Goal: Task Accomplishment & Management: Complete application form

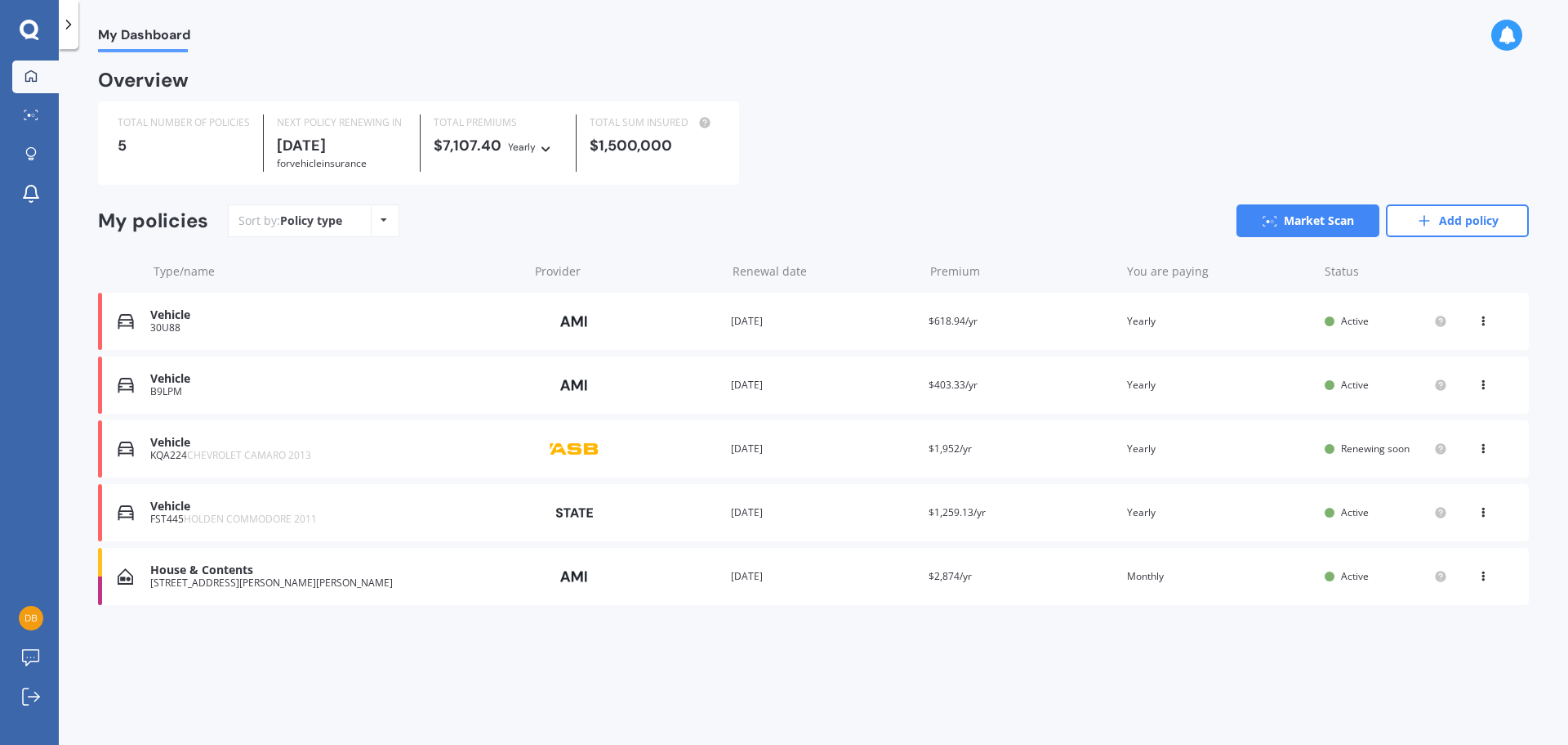
click at [1471, 230] on link "Add policy" at bounding box center [1457, 221] width 143 height 33
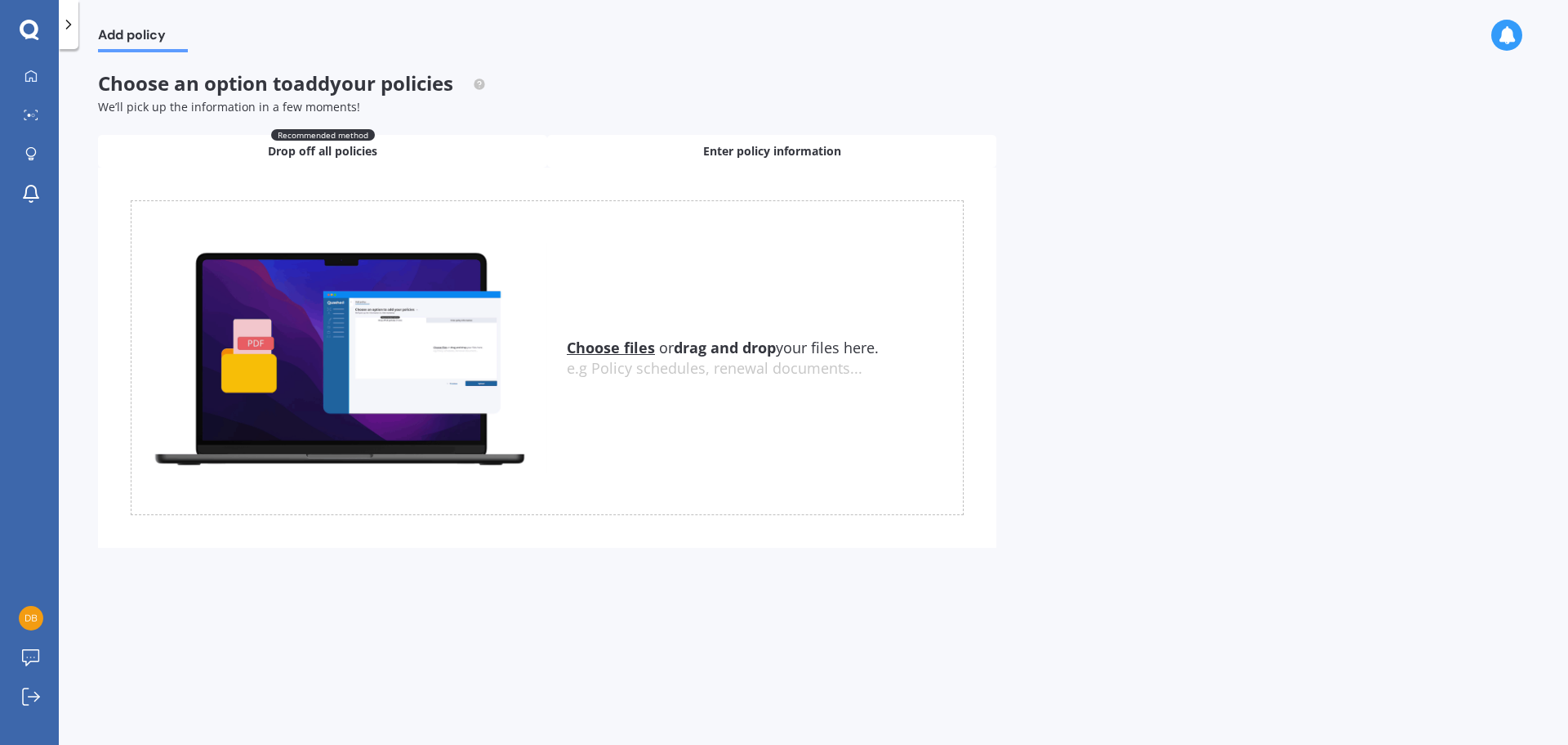
click at [771, 144] on span "Enter policy information" at bounding box center [773, 151] width 138 height 17
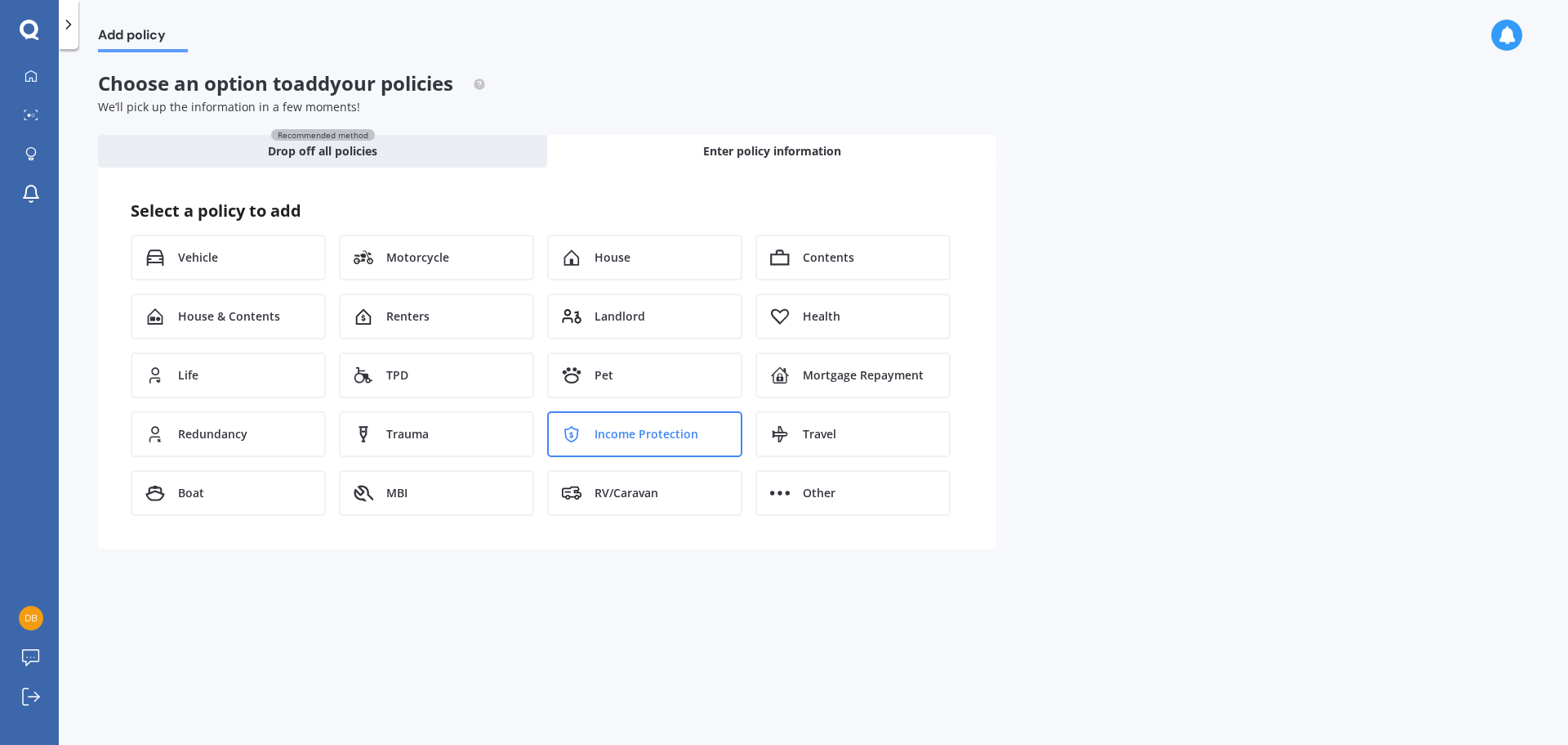
click at [635, 438] on span "Income Protection" at bounding box center [646, 434] width 103 height 17
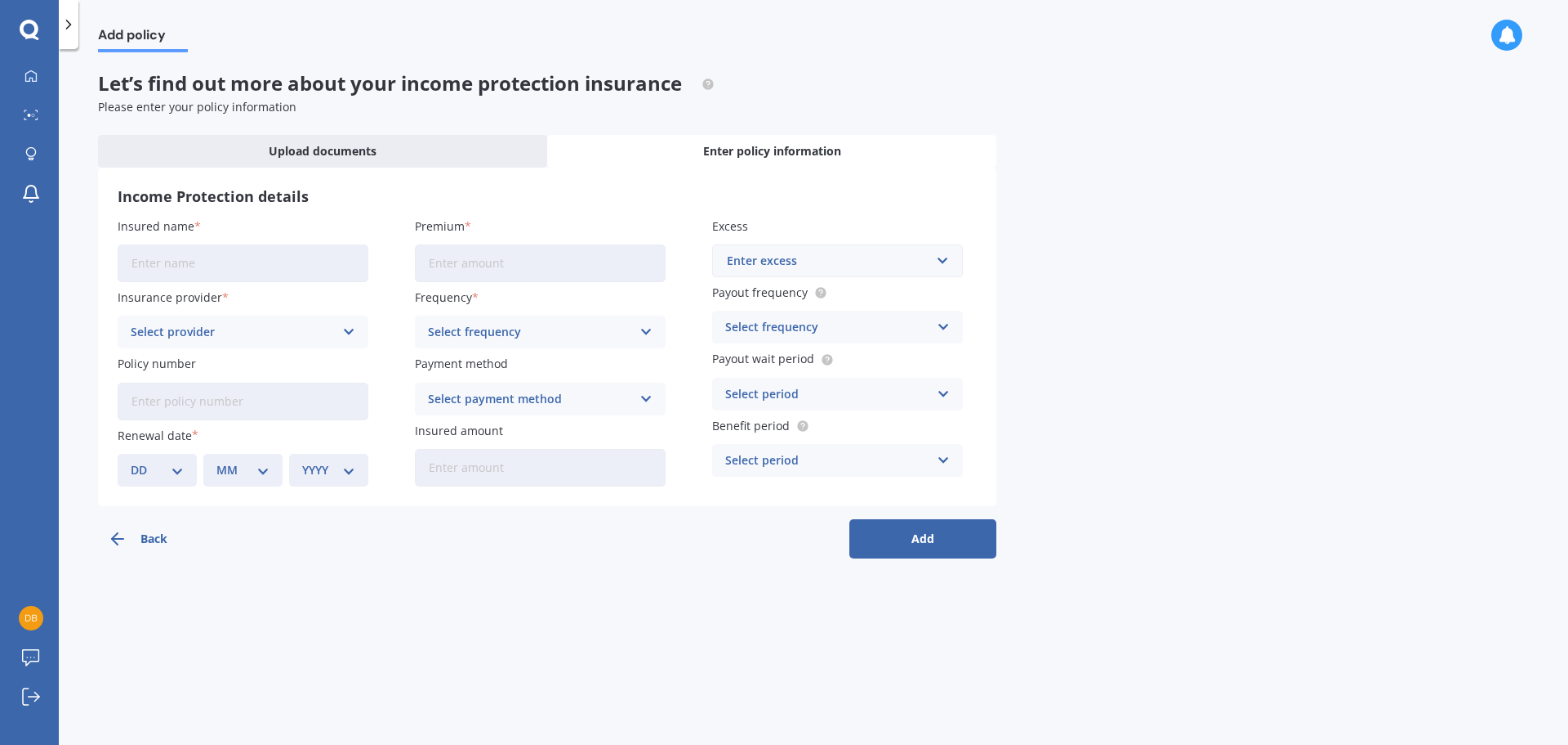
click at [178, 265] on input "Insured name" at bounding box center [243, 263] width 250 height 38
click at [154, 260] on input "Insured name" at bounding box center [243, 263] width 250 height 38
type input "[PERSON_NAME]"
click at [232, 332] on div "Select provider" at bounding box center [232, 332] width 204 height 18
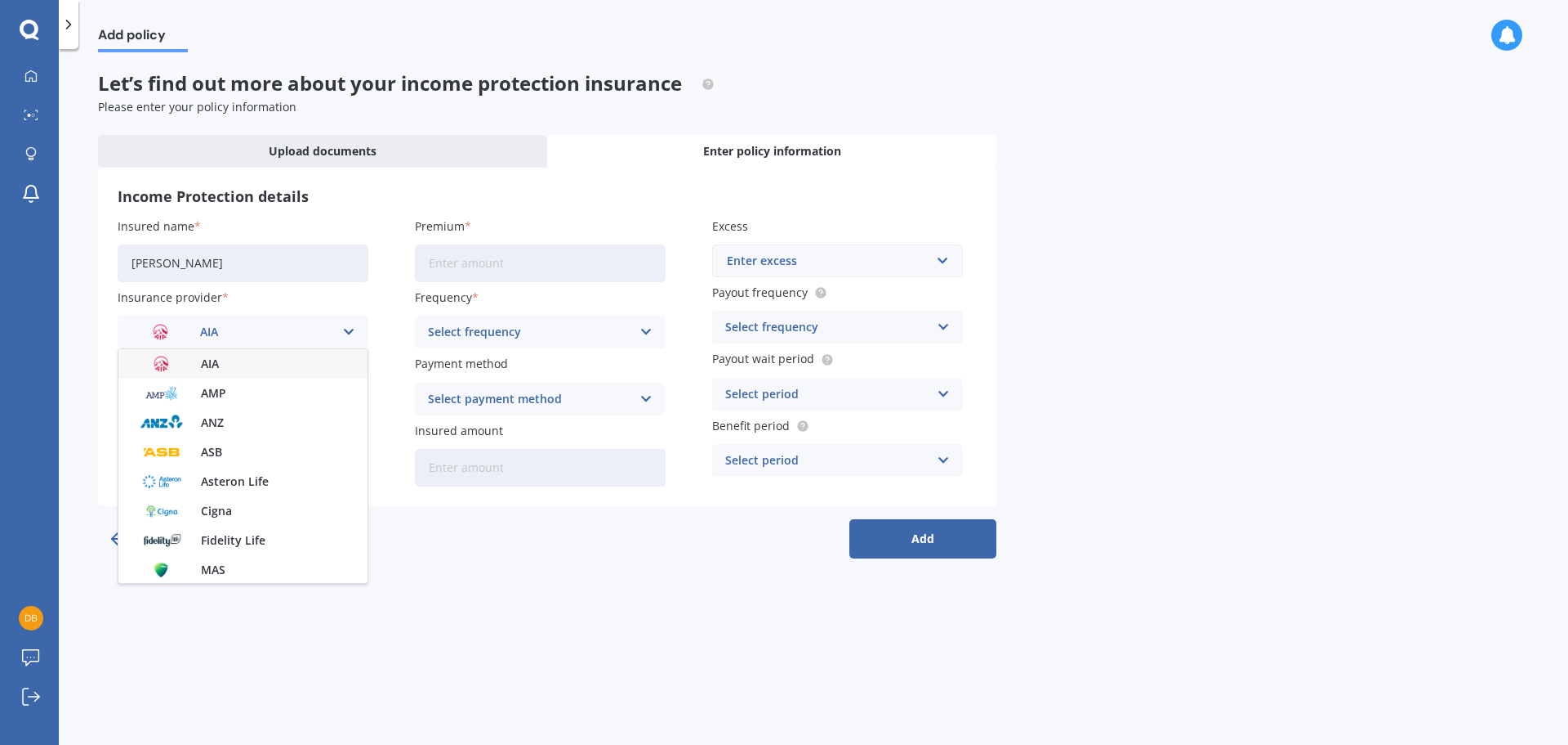
click at [220, 362] on div "AIA" at bounding box center [244, 364] width 249 height 29
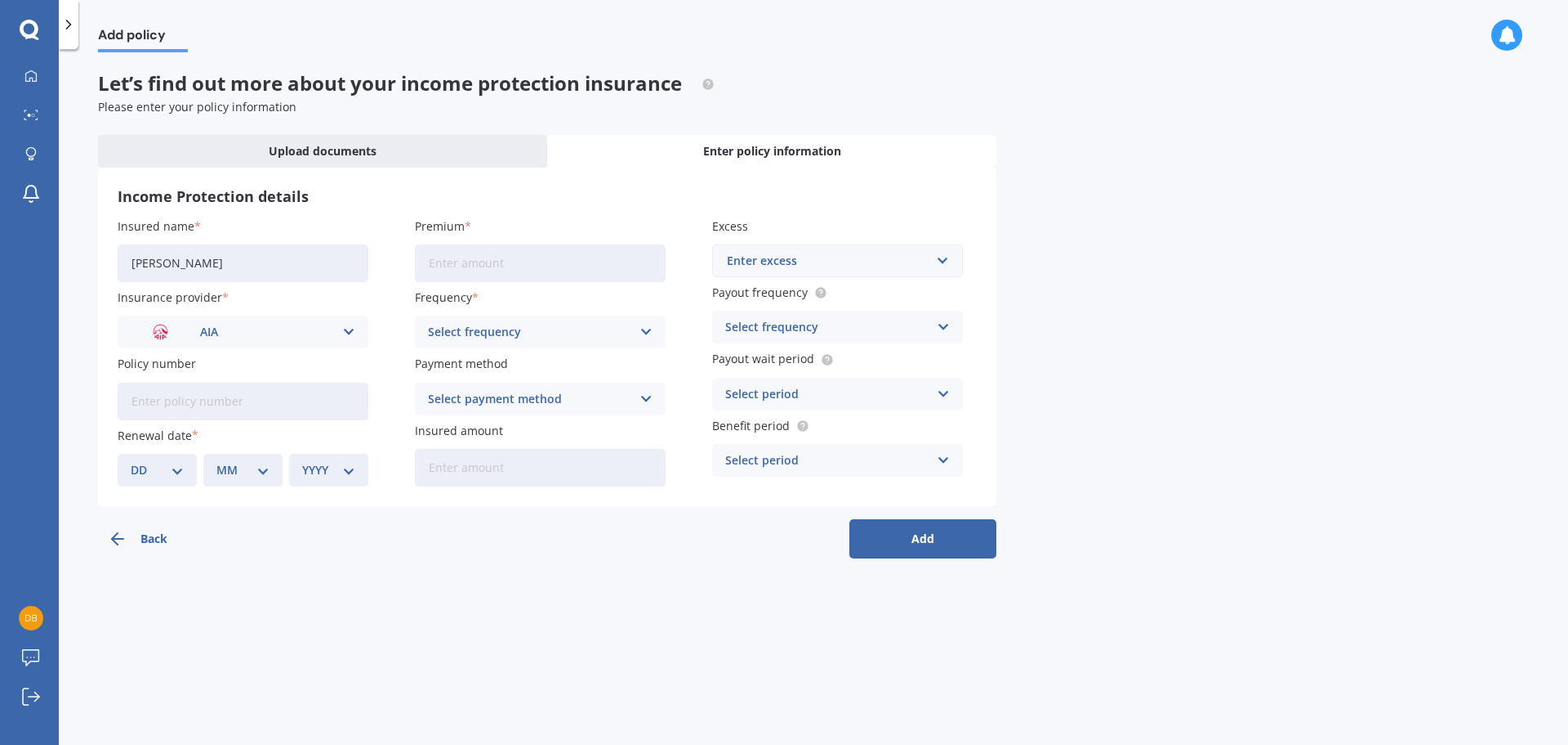
click at [179, 403] on input "Policy number" at bounding box center [243, 401] width 250 height 38
type input "285294-03"
click at [170, 472] on select "DD 01 02 03 04 05 06 07 08 09 10 11 12 13 14 15 16 17 18 19 20 21 22 23 24 25 2…" at bounding box center [157, 470] width 53 height 18
select select "20"
click at [131, 461] on select "DD 01 02 03 04 05 06 07 08 09 10 11 12 13 14 15 16 17 18 19 20 21 22 23 24 25 2…" at bounding box center [157, 470] width 53 height 18
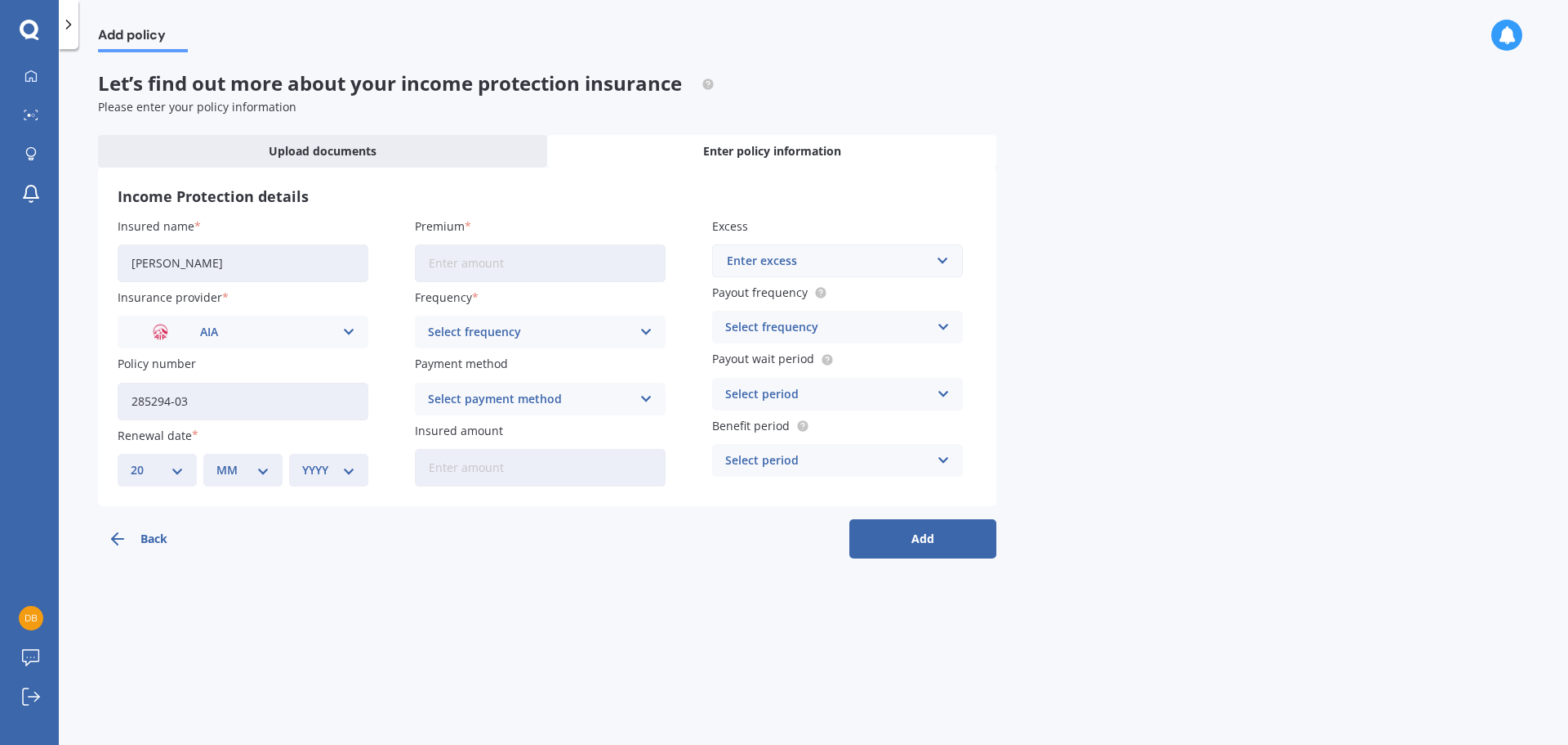
click at [263, 470] on select "MM 01 02 03 04 05 06 07 08 09 10 11 12" at bounding box center [243, 470] width 53 height 18
select select "12"
click at [216, 461] on select "MM 01 02 03 04 05 06 07 08 09 10 11 12" at bounding box center [243, 470] width 53 height 18
click at [360, 472] on div "YYYY 2027 2026 2025 2024 2023 2022 2021 2020 2019 2018 2017 2016 2015 2014 2013…" at bounding box center [328, 470] width 79 height 33
click at [335, 473] on select "YYYY 2027 2026 2025 2024 2023 2022 2021 2020 2019 2018 2017 2016 2015 2014 2013…" at bounding box center [328, 470] width 53 height 18
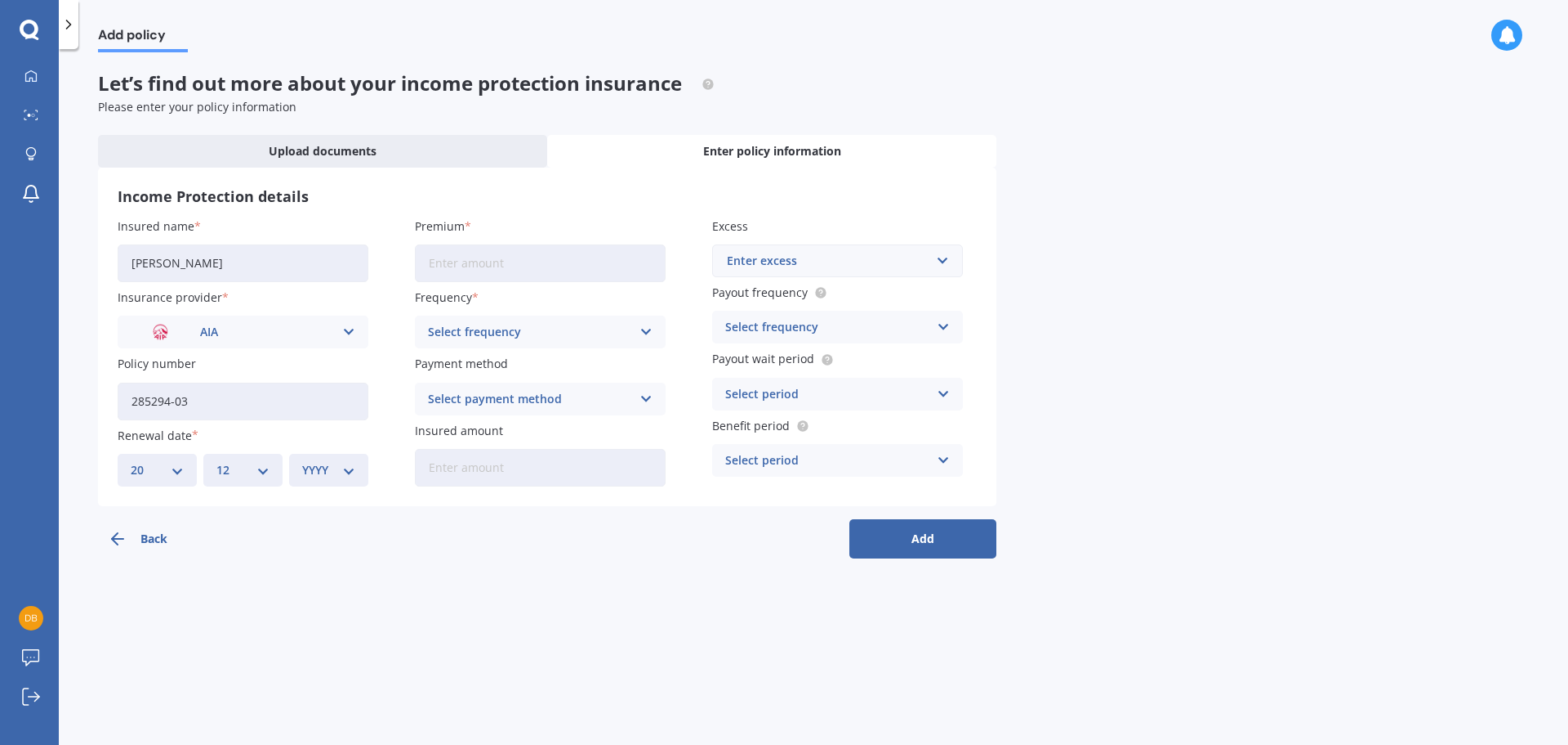
select select "2025"
click at [302, 461] on select "YYYY 2027 2026 2025 2024 2023 2022 2021 2020 2019 2018 2017 2016 2015 2014 2013…" at bounding box center [328, 470] width 53 height 18
click at [478, 267] on input "Premium" at bounding box center [540, 263] width 250 height 38
type input "$345.41"
click at [528, 334] on div "Select frequency" at bounding box center [529, 332] width 204 height 18
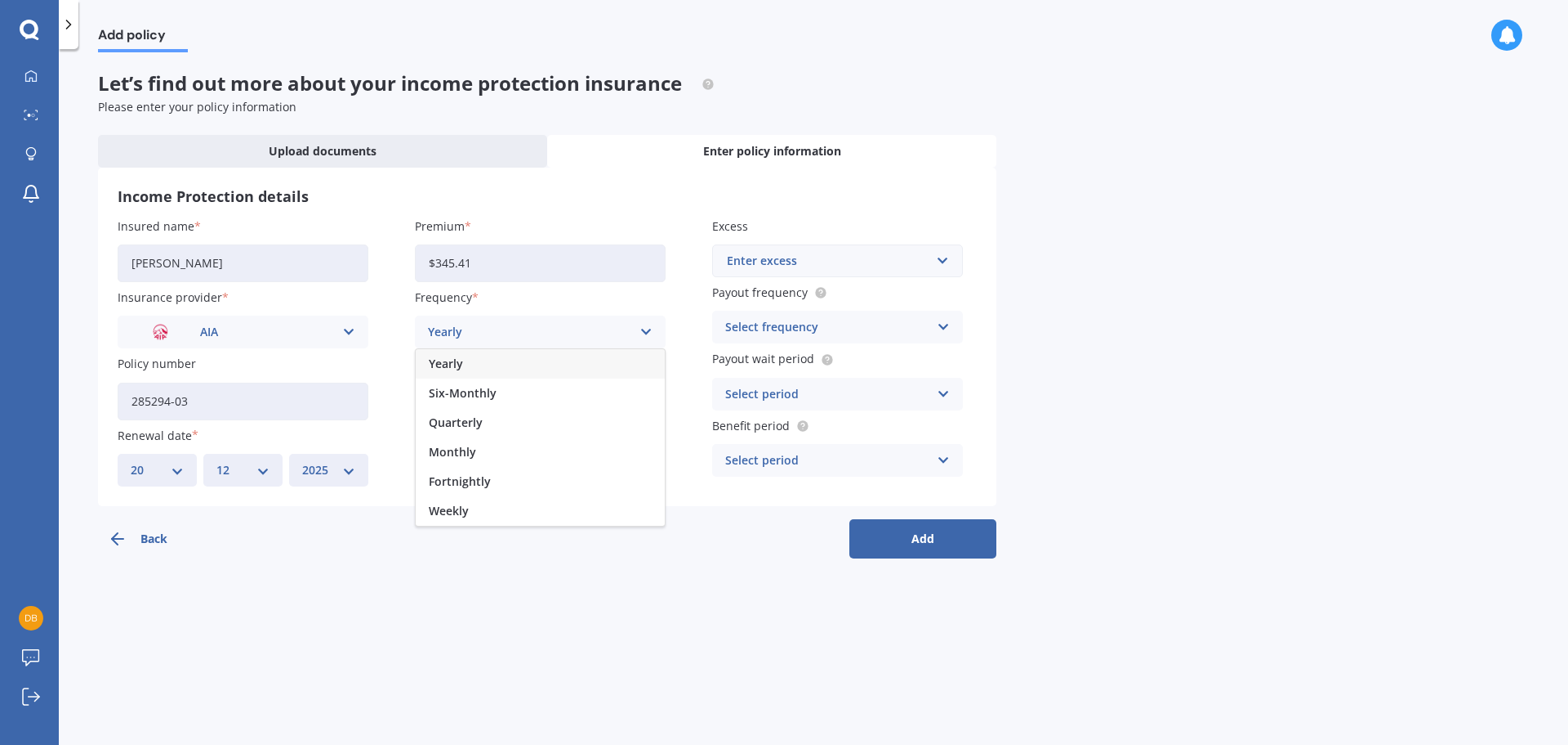
click at [473, 448] on span "Monthly" at bounding box center [452, 452] width 48 height 12
click at [482, 400] on div "Select payment method" at bounding box center [529, 399] width 204 height 18
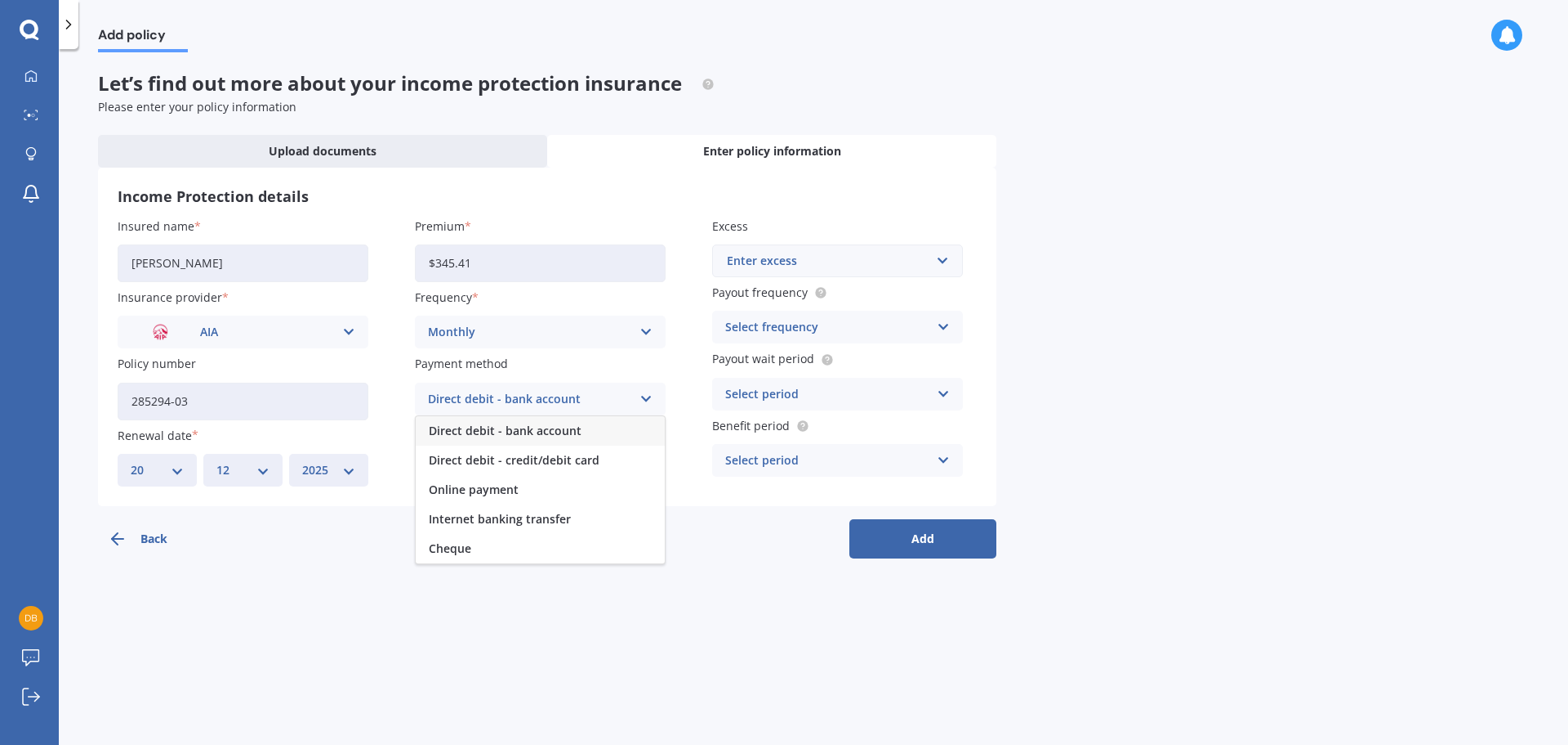
click at [492, 431] on span "Direct debit - bank account" at bounding box center [505, 431] width 153 height 12
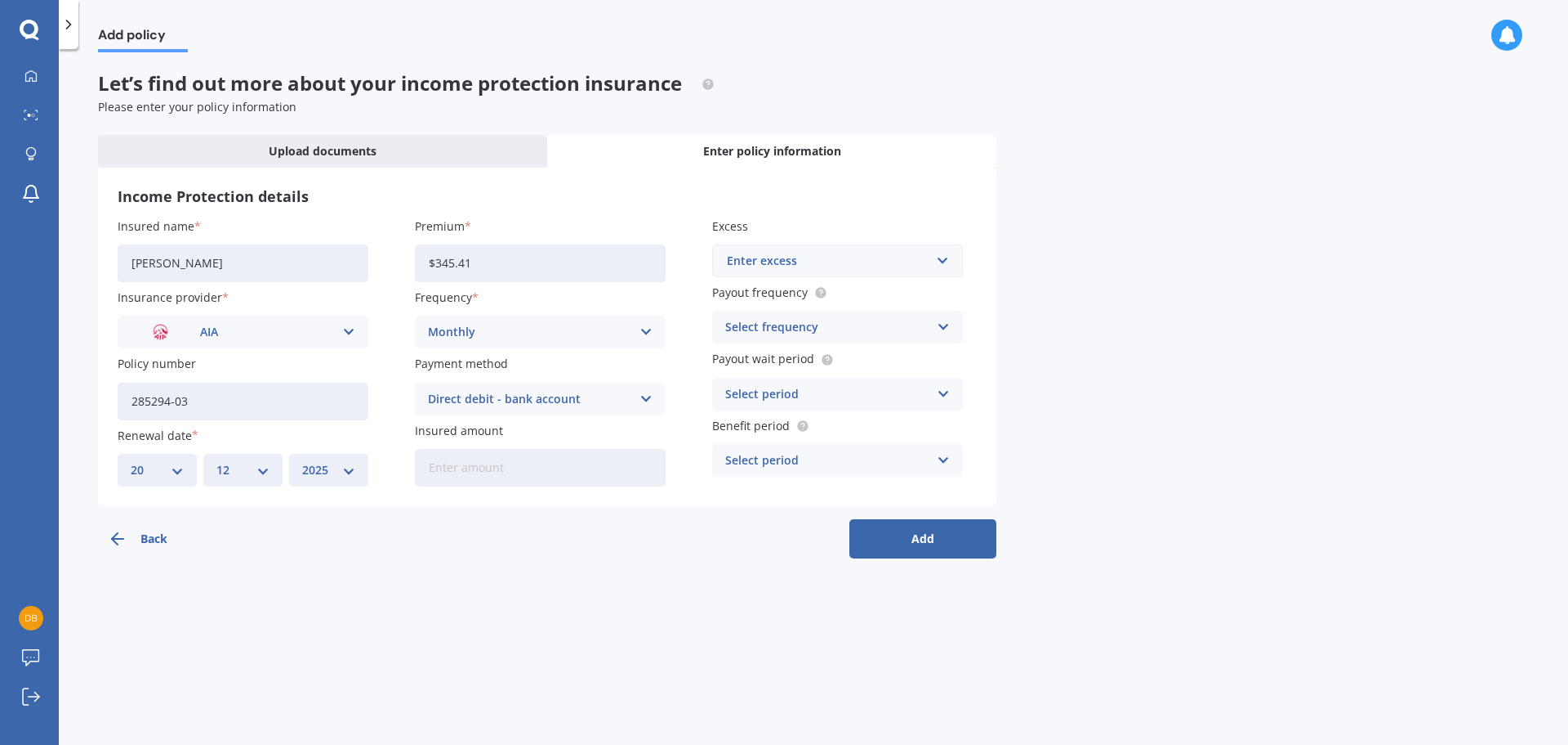
click at [475, 471] on input "Insured amount" at bounding box center [540, 467] width 250 height 38
type input "$59,467"
click at [930, 265] on input "text" at bounding box center [832, 260] width 236 height 31
click at [847, 295] on div "No results found." at bounding box center [837, 294] width 250 height 36
click at [1015, 291] on div "Add policy Let’s find out more about your income protection insurance Please en…" at bounding box center [813, 400] width 1510 height 695
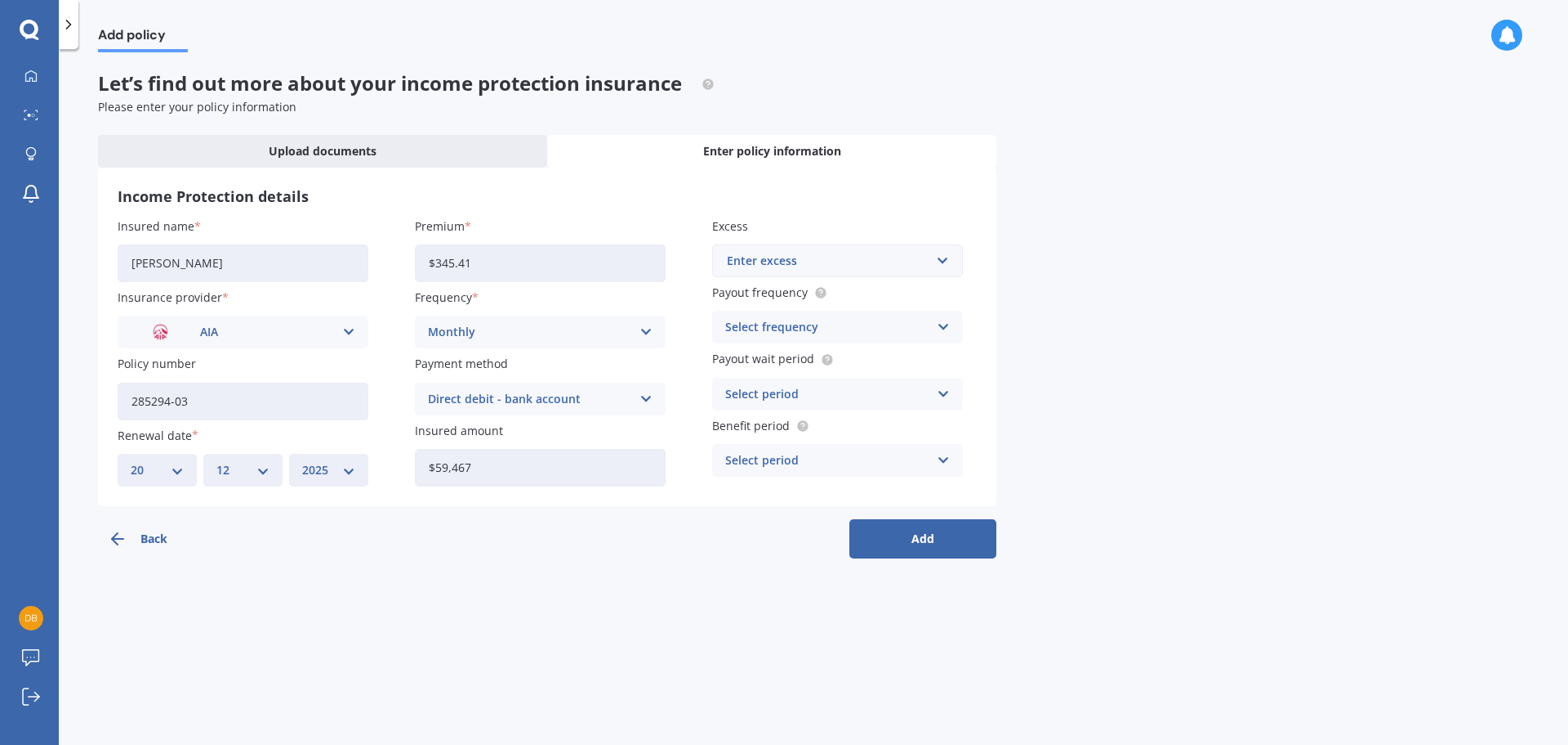
click at [941, 327] on icon at bounding box center [943, 327] width 14 height 18
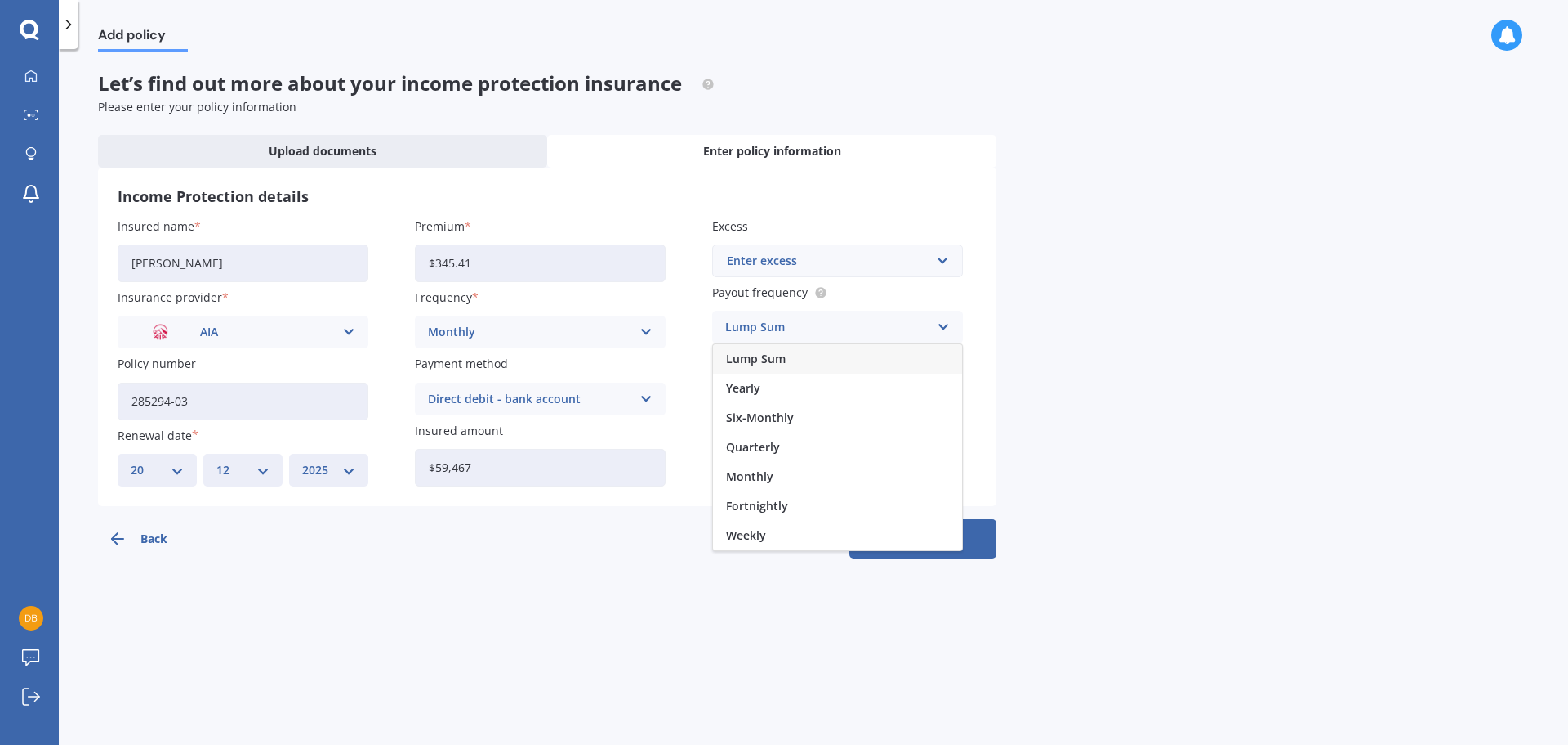
click at [1181, 437] on div "Add policy Let’s find out more about your income protection insurance Please en…" at bounding box center [813, 400] width 1510 height 695
